Goal: Find specific page/section

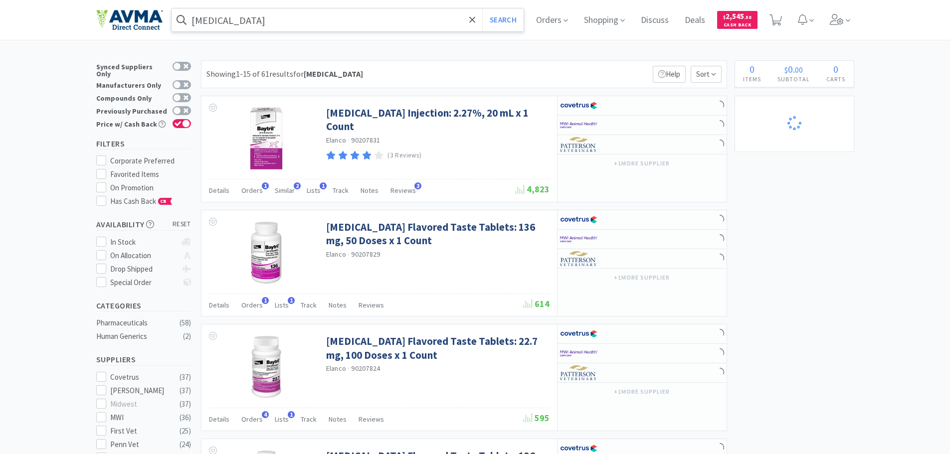
select select "3"
select select "1"
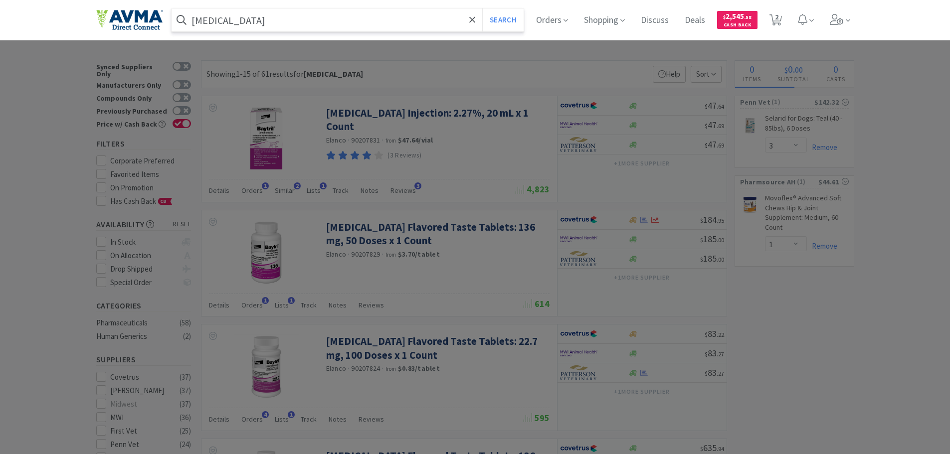
click at [235, 24] on input "[MEDICAL_DATA]" at bounding box center [347, 19] width 352 height 23
select select "2"
select select "7"
select select "1"
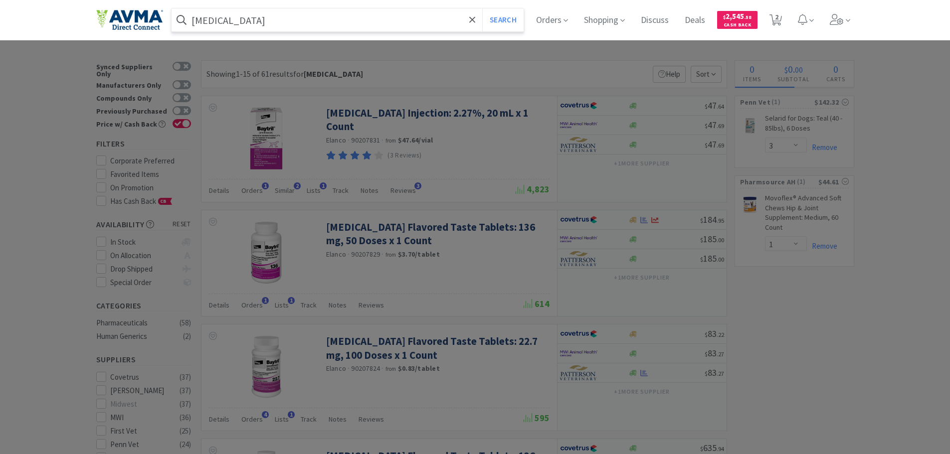
select select "5"
select select "1"
select select "9"
select select "6"
select select "2"
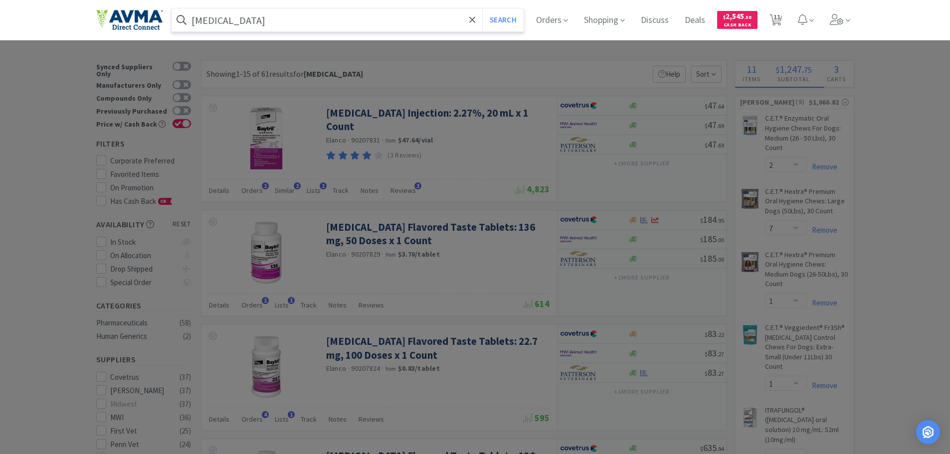
paste input "013128"
click at [482, 8] on button "Search" at bounding box center [502, 19] width 41 height 23
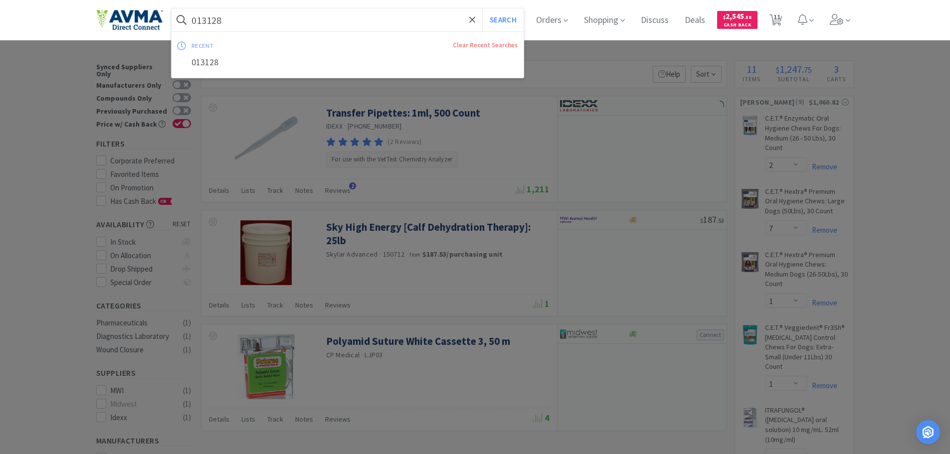
paste input "114916"
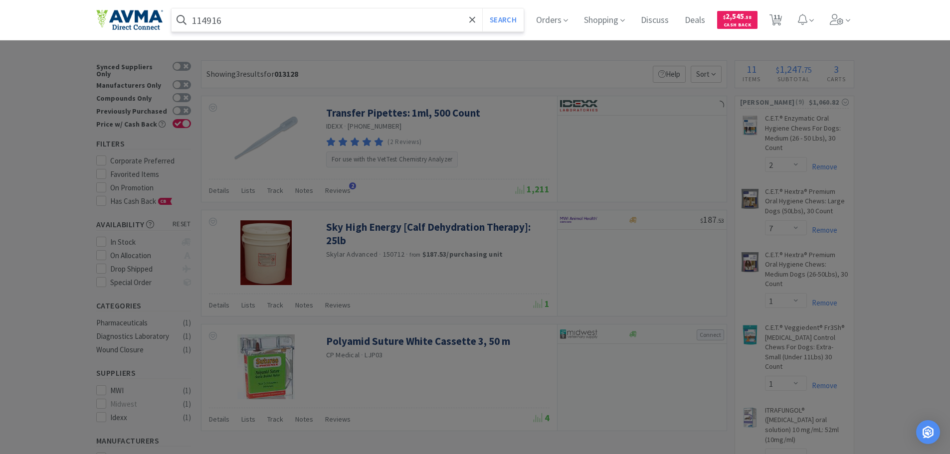
type input "114916"
click at [482, 8] on button "Search" at bounding box center [502, 19] width 41 height 23
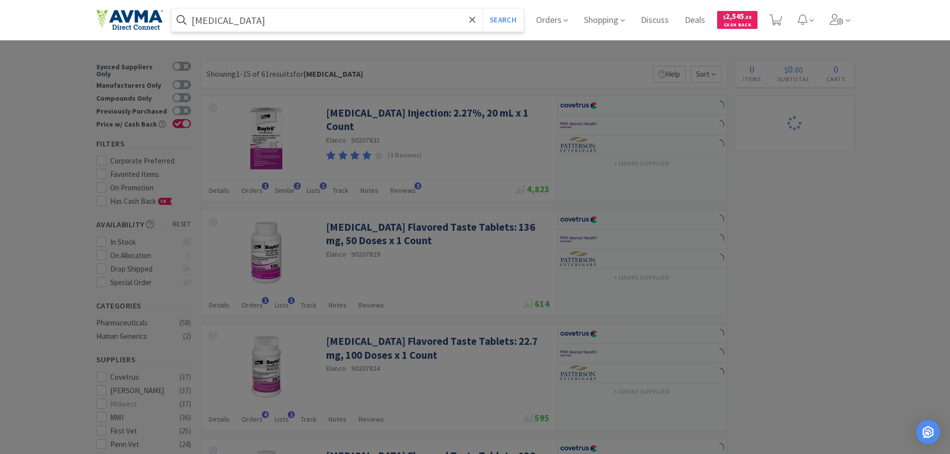
click at [243, 24] on input "[MEDICAL_DATA]" at bounding box center [347, 19] width 352 height 23
select select "2"
select select "7"
select select "1"
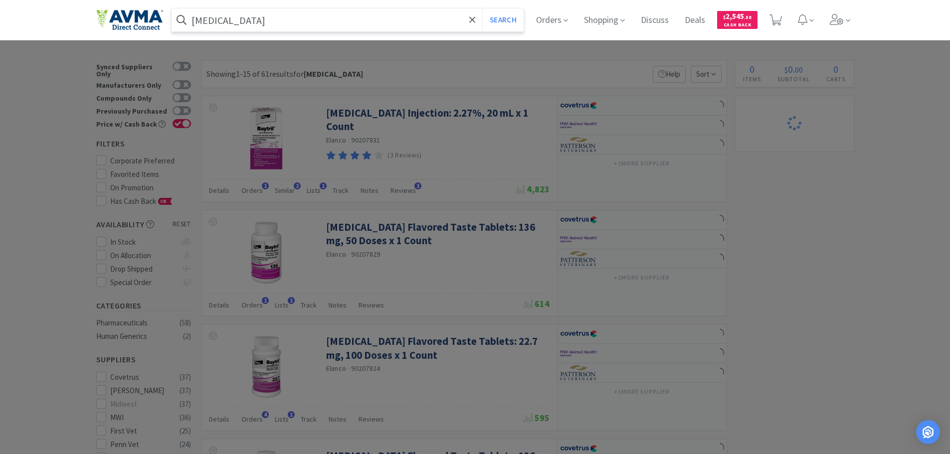
select select "5"
select select "1"
select select "9"
select select "6"
select select "2"
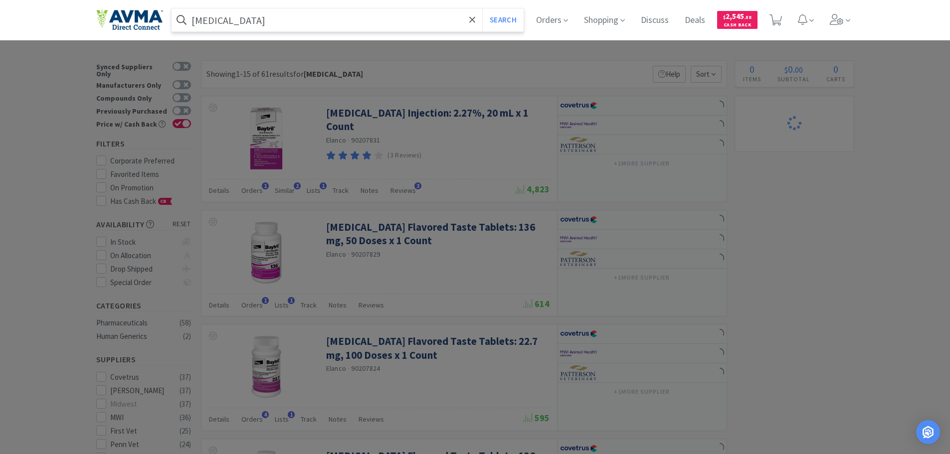
select select "3"
select select "1"
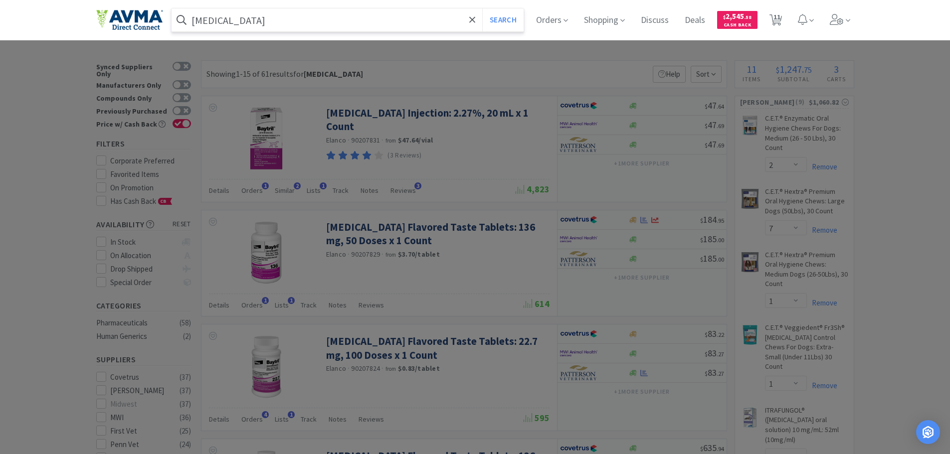
paste input "TA3400HP-E"
type input "TA3400HP-E"
click at [521, 17] on button "Search" at bounding box center [502, 19] width 41 height 23
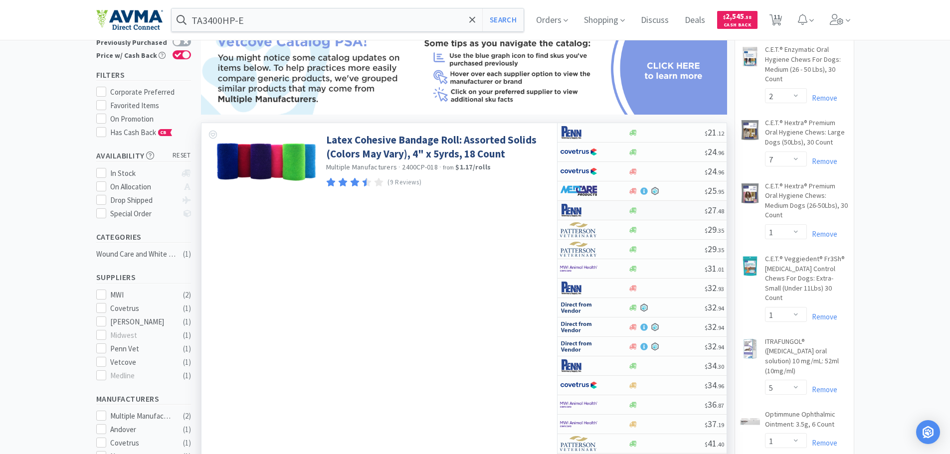
scroll to position [50, 0]
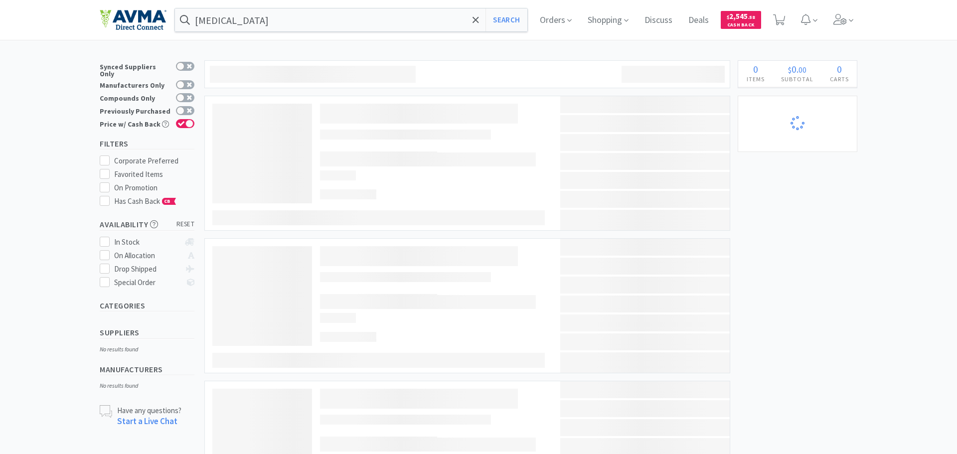
select select "2"
select select "7"
select select "1"
select select "5"
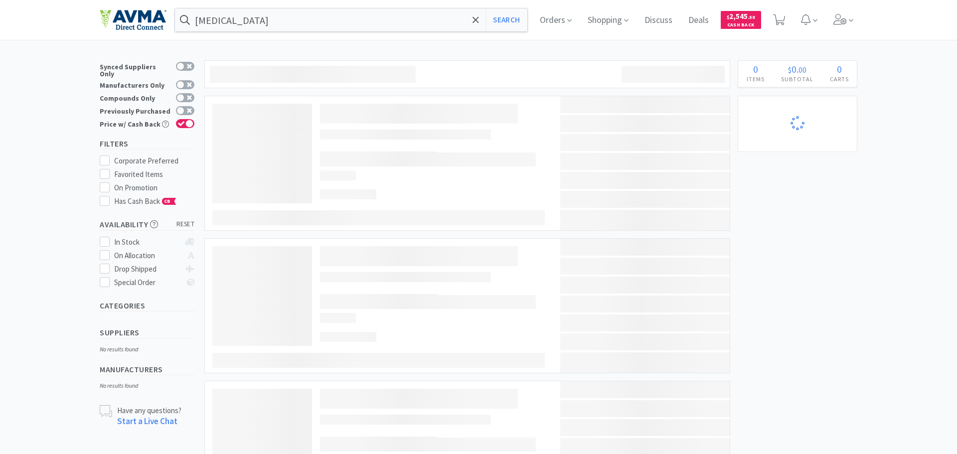
select select "1"
select select "9"
select select "6"
select select "2"
select select "3"
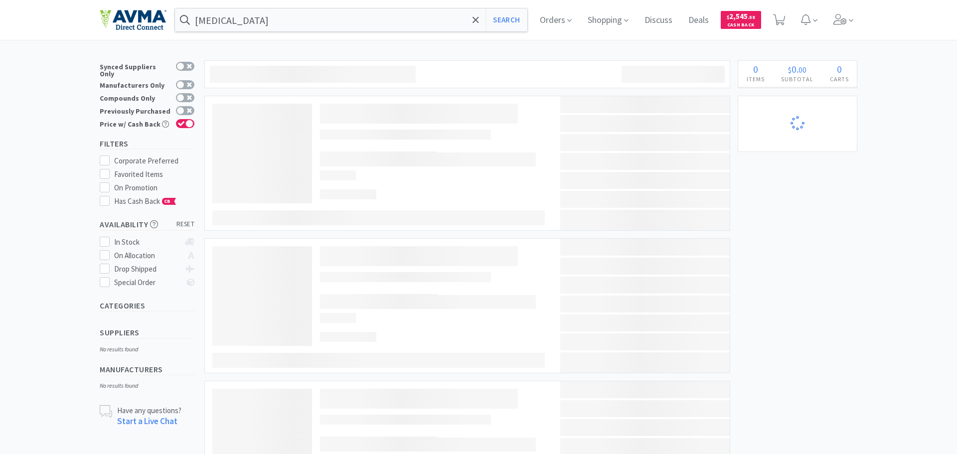
select select "1"
